Goal: Task Accomplishment & Management: Complete application form

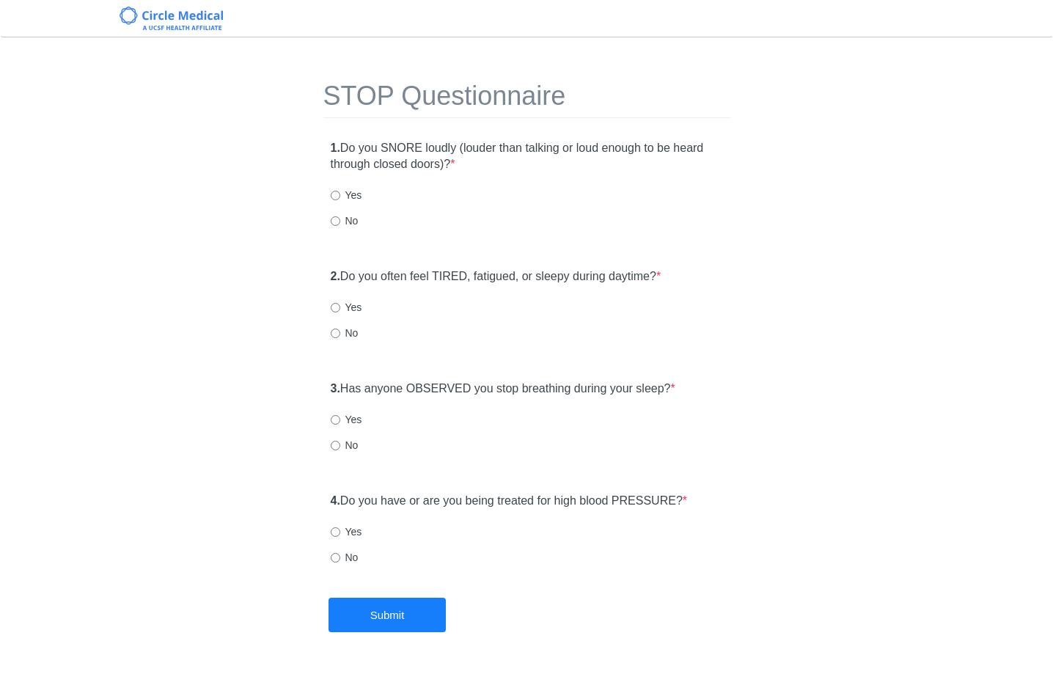
click at [337, 228] on div "1. Do you SNORE loudly (louder than talking or loud enough to be heard through …" at bounding box center [526, 192] width 407 height 118
click at [343, 223] on label "No" at bounding box center [345, 220] width 28 height 15
click at [340, 223] on input "No" at bounding box center [336, 221] width 10 height 10
radio input "true"
click at [338, 328] on input "No" at bounding box center [336, 333] width 10 height 10
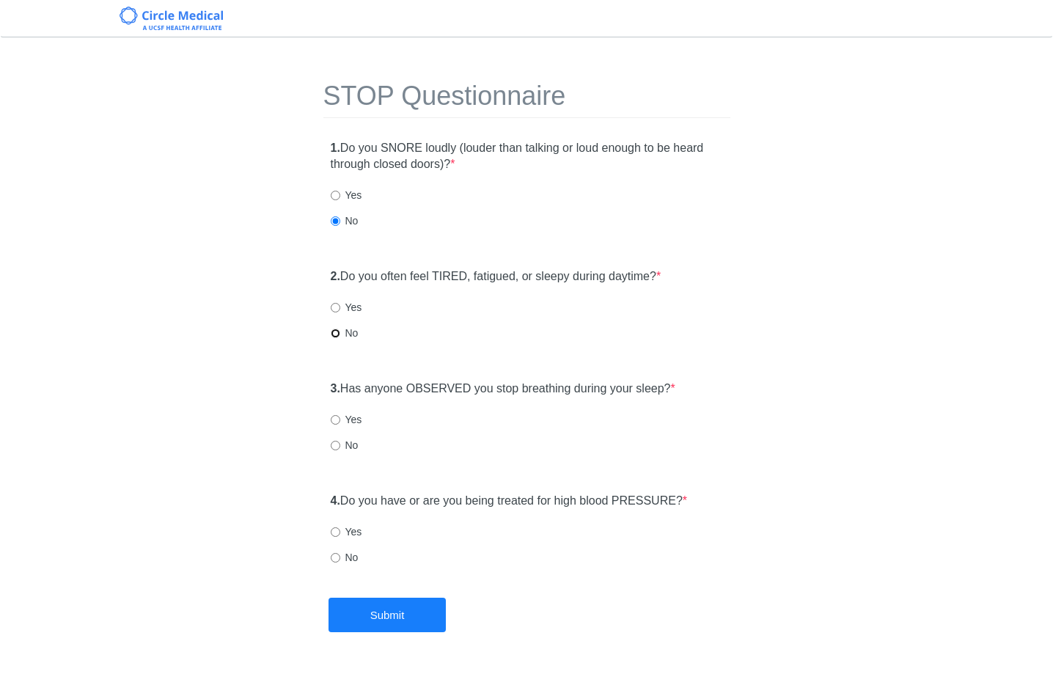
radio input "true"
click at [331, 441] on input "No" at bounding box center [336, 446] width 10 height 10
radio input "true"
click at [336, 306] on input "Yes" at bounding box center [336, 308] width 10 height 10
radio input "true"
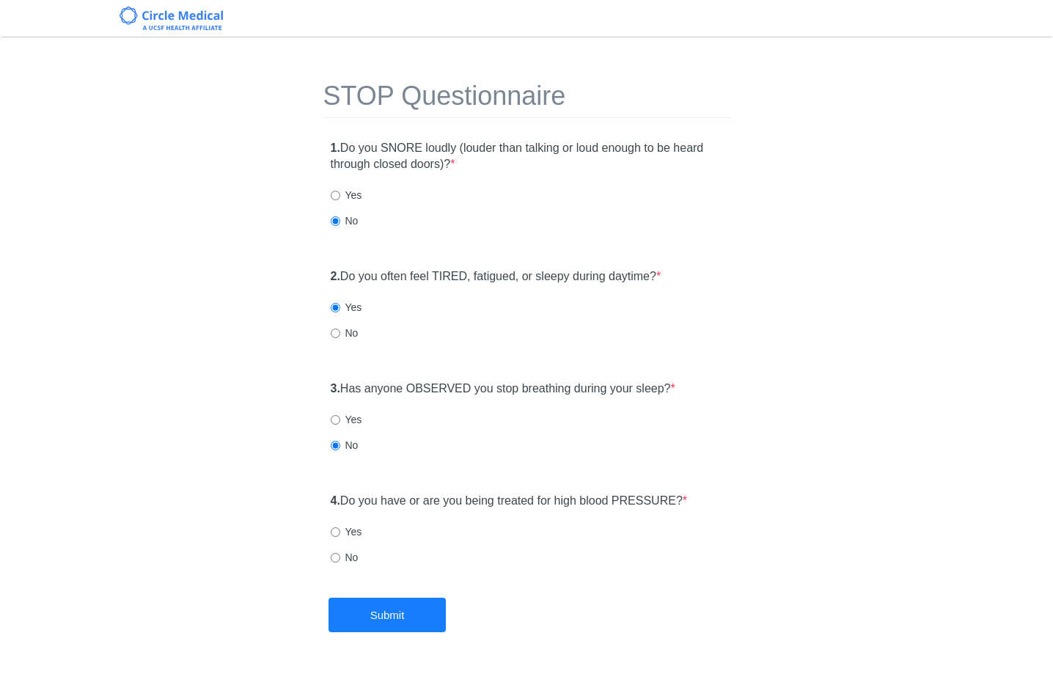
click at [343, 559] on label "No" at bounding box center [345, 557] width 28 height 15
click at [340, 559] on input "No" at bounding box center [336, 558] width 10 height 10
radio input "true"
click at [399, 620] on button "Submit" at bounding box center [386, 614] width 117 height 34
